Goal: Task Accomplishment & Management: Manage account settings

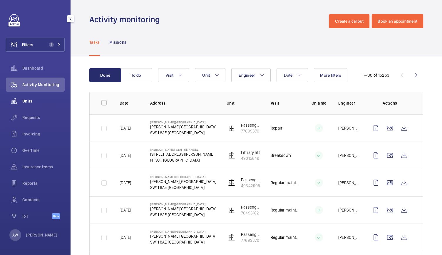
click at [30, 104] on div "Units" at bounding box center [35, 101] width 59 height 14
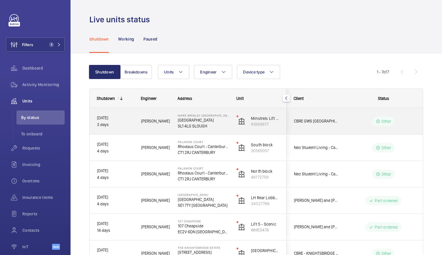
click at [230, 122] on div "Minstrels Lift (2FLR) 81969977" at bounding box center [258, 121] width 57 height 26
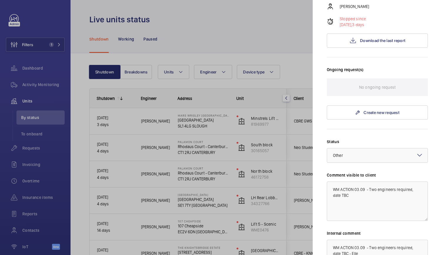
scroll to position [138, 0]
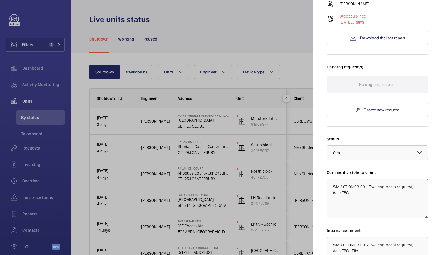
click at [358, 179] on textarea "WM ACTION 03.09 - Two engineers required, date TBC" at bounding box center [377, 198] width 101 height 39
click at [359, 179] on textarea "WM ACTION 03.09 - Two engineers required, date TBC" at bounding box center [377, 198] width 101 height 39
click at [138, 118] on div at bounding box center [221, 127] width 442 height 255
